Goal: Information Seeking & Learning: Learn about a topic

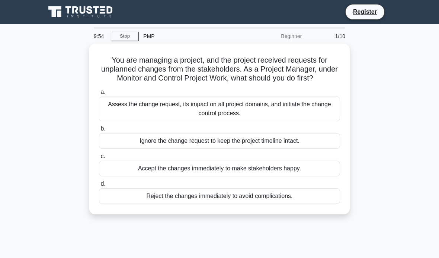
click at [145, 35] on div "PMP" at bounding box center [190, 36] width 102 height 15
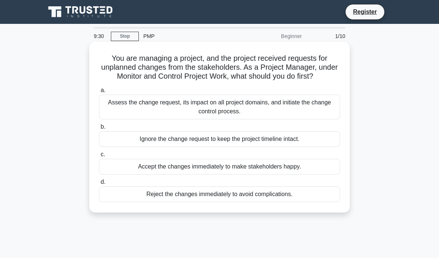
click at [220, 115] on div "Assess the change request, its impact on all project domains, and initiate the …" at bounding box center [219, 107] width 241 height 25
click at [99, 93] on input "a. Assess the change request, its impact on all project domains, and initiate t…" at bounding box center [99, 90] width 0 height 5
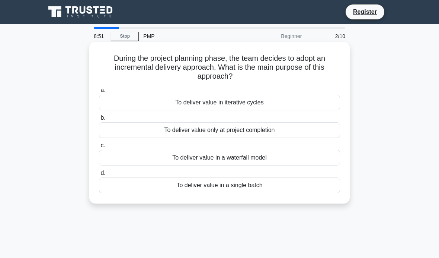
click at [243, 156] on div "To deliver value in a waterfall model" at bounding box center [219, 158] width 241 height 16
click at [99, 148] on input "c. To deliver value in a waterfall model" at bounding box center [99, 145] width 0 height 5
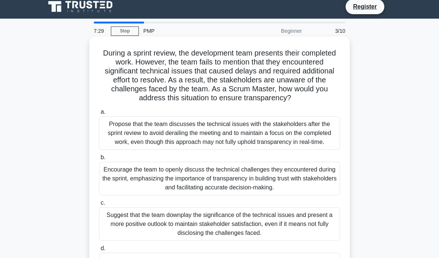
scroll to position [9, 0]
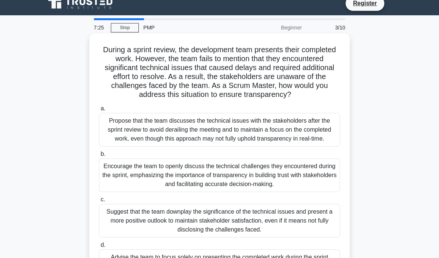
click at [286, 182] on div "Encourage the team to openly discuss the technical challenges they encountered …" at bounding box center [219, 175] width 241 height 34
click at [99, 156] on input "b. Encourage the team to openly discuss the technical challenges they encounter…" at bounding box center [99, 154] width 0 height 5
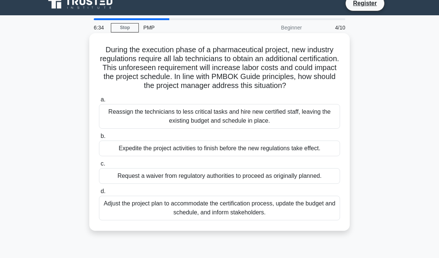
click at [291, 213] on div "Adjust the project plan to accommodate the certification process, update the bu…" at bounding box center [219, 208] width 241 height 25
click at [99, 194] on input "d. Adjust the project plan to accommodate the certification process, update the…" at bounding box center [99, 191] width 0 height 5
